Goal: Task Accomplishment & Management: Use online tool/utility

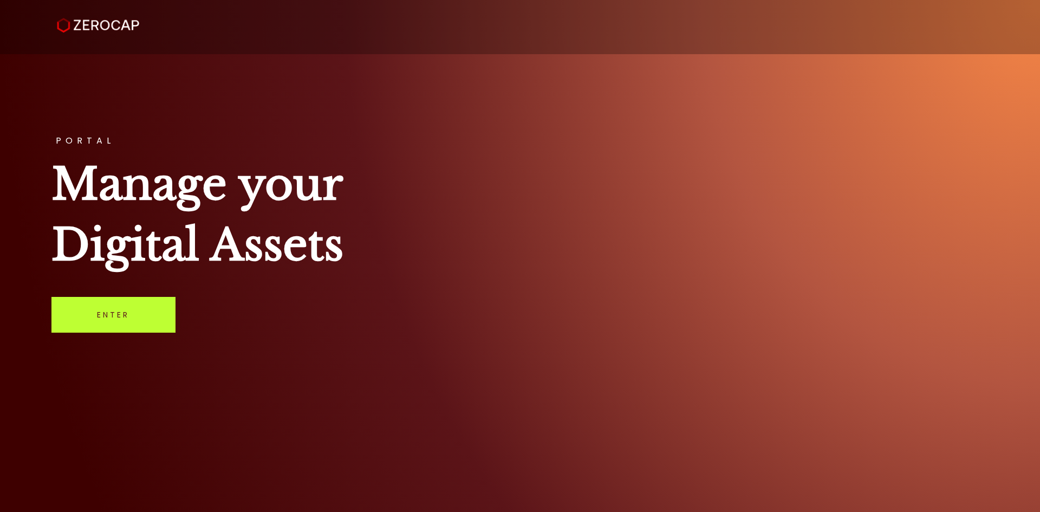
click at [113, 317] on link "Enter" at bounding box center [113, 315] width 124 height 36
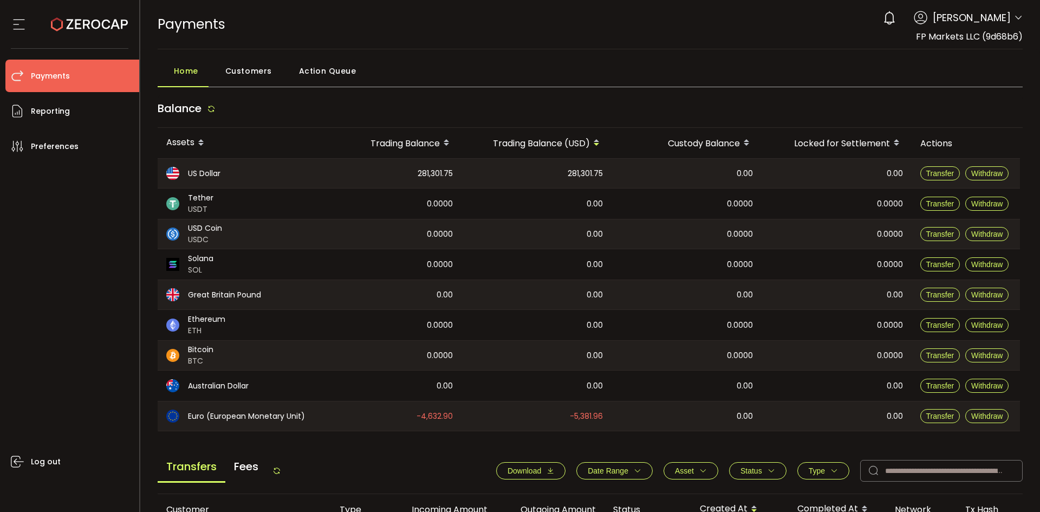
scroll to position [180, 0]
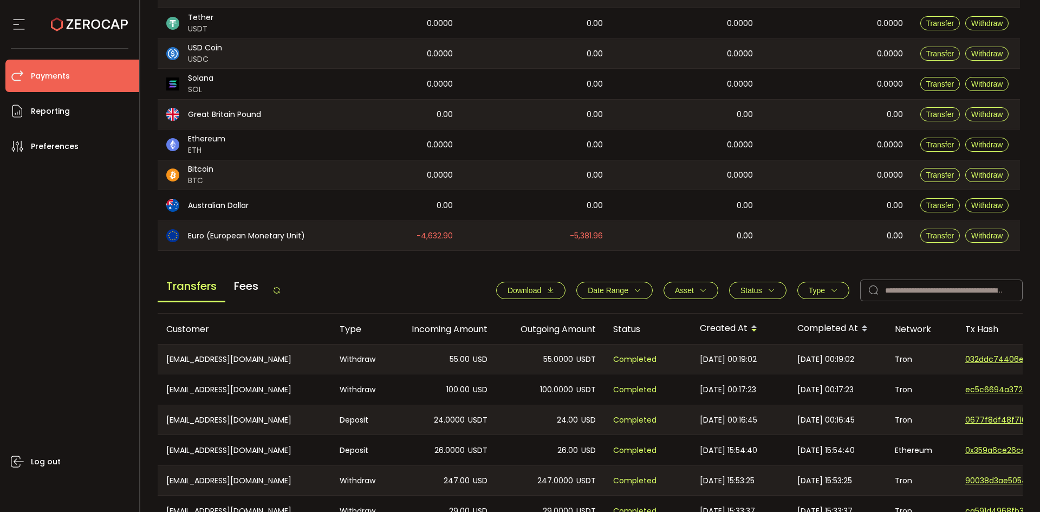
click at [281, 290] on icon at bounding box center [276, 290] width 9 height 9
